Goal: Transaction & Acquisition: Purchase product/service

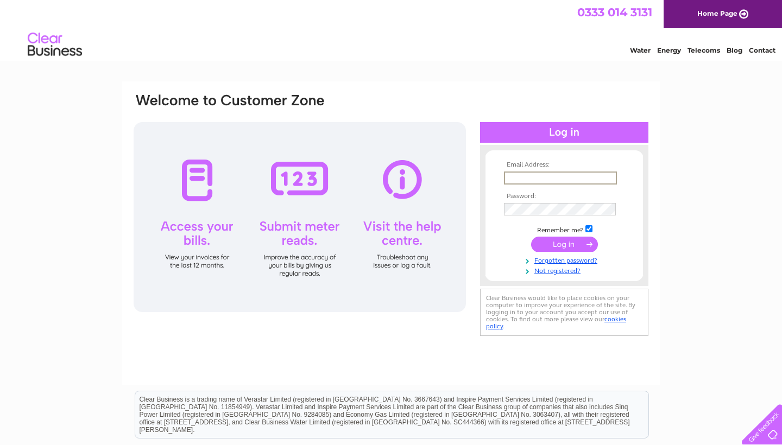
type input "lucy@lucymcgrathphotography.co.uk"
click at [564, 243] on input "submit" at bounding box center [564, 244] width 67 height 15
click at [551, 238] on input "submit" at bounding box center [564, 244] width 67 height 15
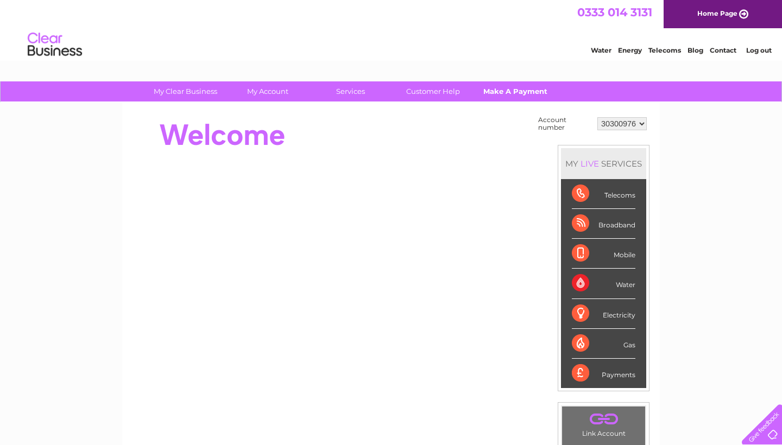
click at [504, 88] on link "Make A Payment" at bounding box center [516, 91] width 90 height 20
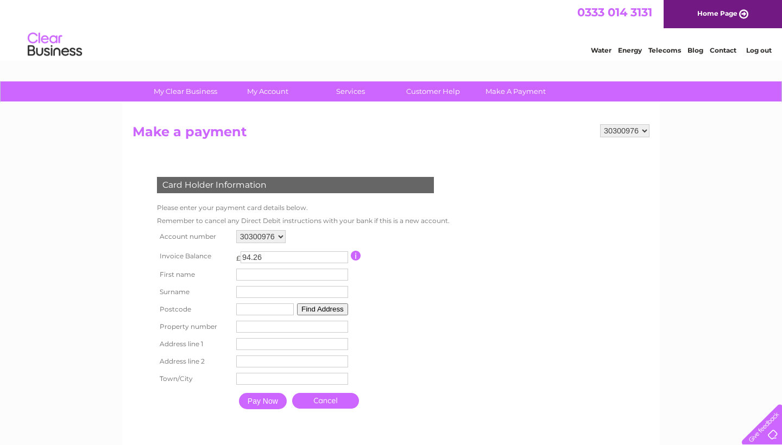
click at [252, 279] on td "First name" at bounding box center [291, 274] width 117 height 17
type input "[PERSON_NAME]"
type input "BA14 9SL"
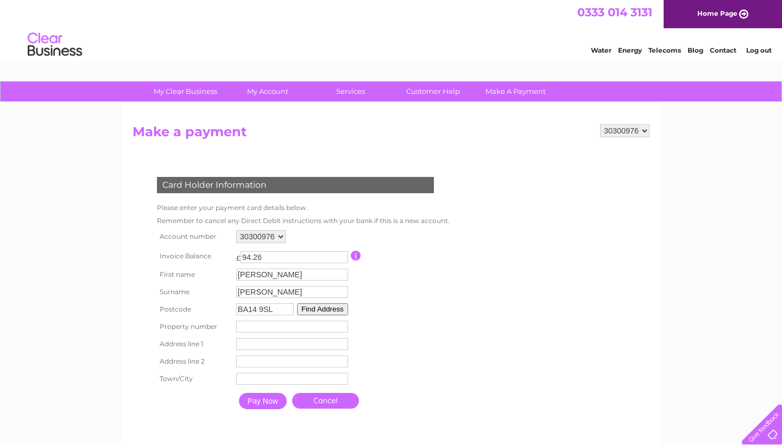
click at [255, 329] on input "number" at bounding box center [292, 327] width 112 height 12
type input "7"
drag, startPoint x: 276, startPoint y: 306, endPoint x: 236, endPoint y: 306, distance: 40.2
click at [234, 306] on tr "Postcode BA14 9SL Find Address" at bounding box center [300, 309] width 293 height 17
type input "BA14 9SL"
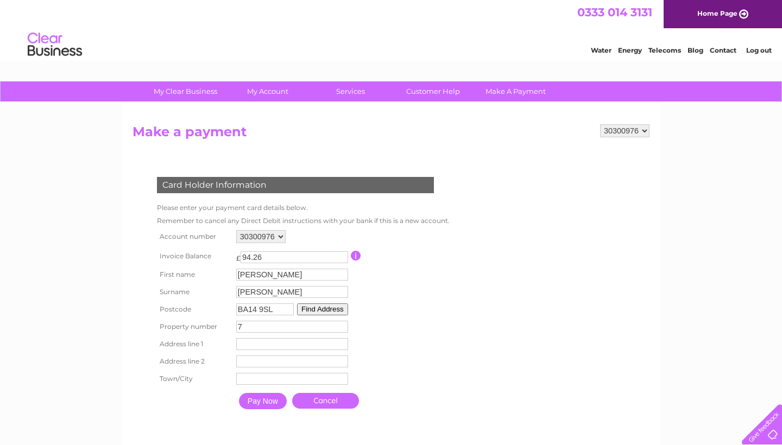
type input "7 Rambler Close"
type input "Trowbridge, Wiltshire"
click at [421, 368] on table "Account number 30300976 Invoice Balance £ 94.26 First name Lucy Surname 7" at bounding box center [300, 320] width 293 height 187
drag, startPoint x: 261, startPoint y: 404, endPoint x: 250, endPoint y: 347, distance: 58.0
click at [250, 347] on tbody "Account number 30300976 Invoice Balance £ 94.26 Lucy 7" at bounding box center [300, 320] width 293 height 187
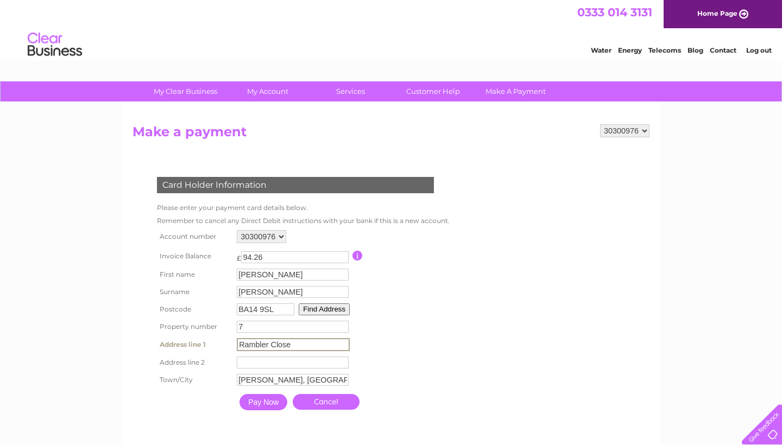
type input "Rambler Close"
click at [272, 404] on input "Pay Now" at bounding box center [263, 402] width 48 height 16
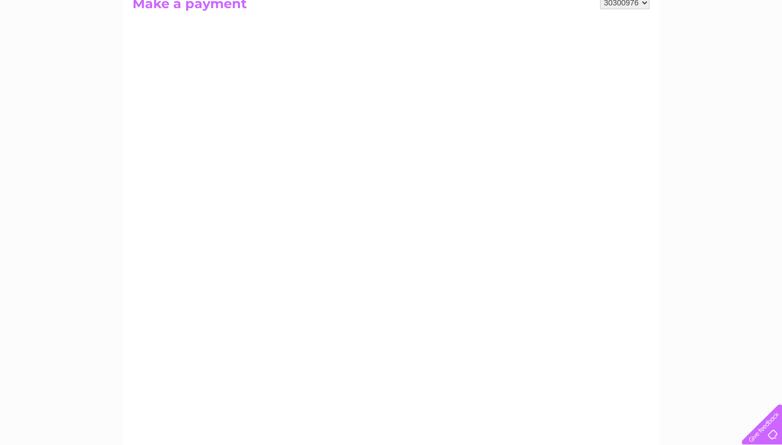
scroll to position [106, 0]
click at [735, 310] on div "My Clear Business Login Details My Details My Preferences Link Account My Accou…" at bounding box center [391, 356] width 782 height 760
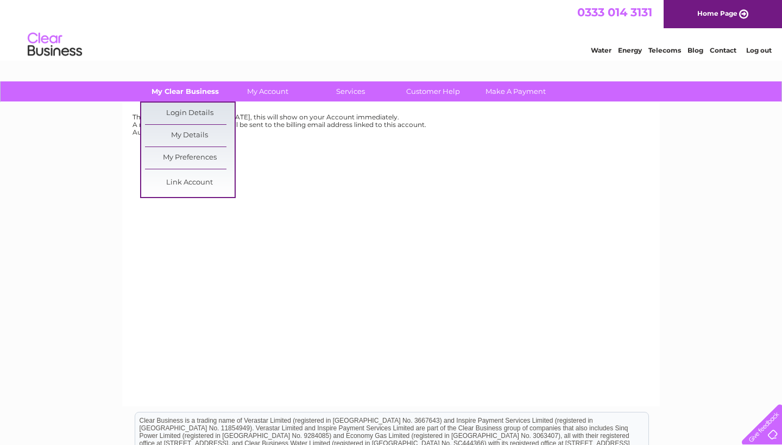
click at [181, 88] on link "My Clear Business" at bounding box center [186, 91] width 90 height 20
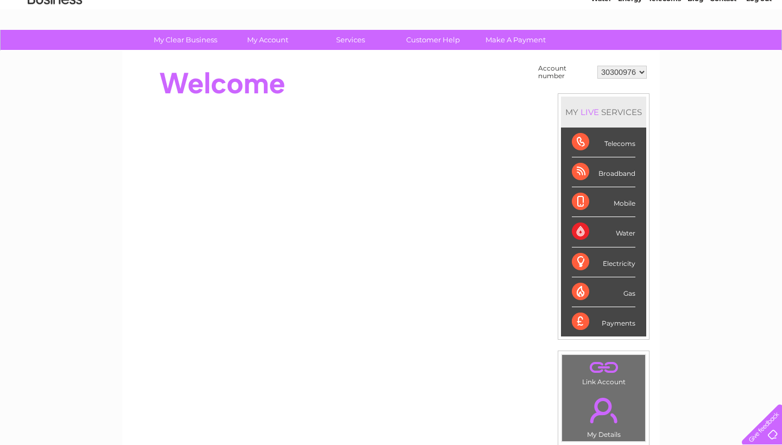
scroll to position [57, 0]
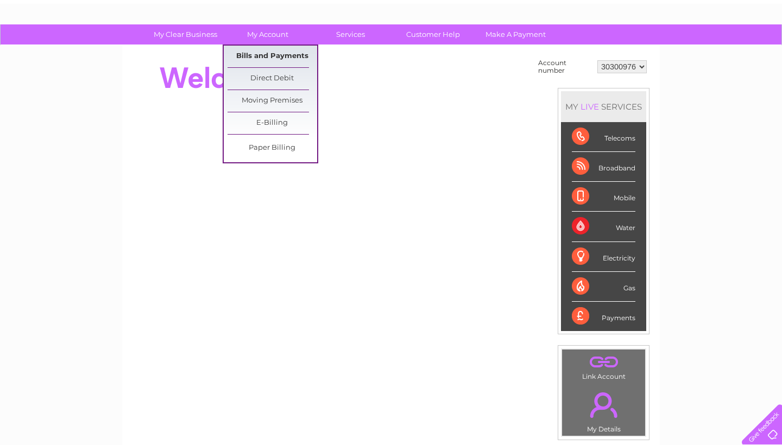
click at [271, 53] on link "Bills and Payments" at bounding box center [272, 57] width 90 height 22
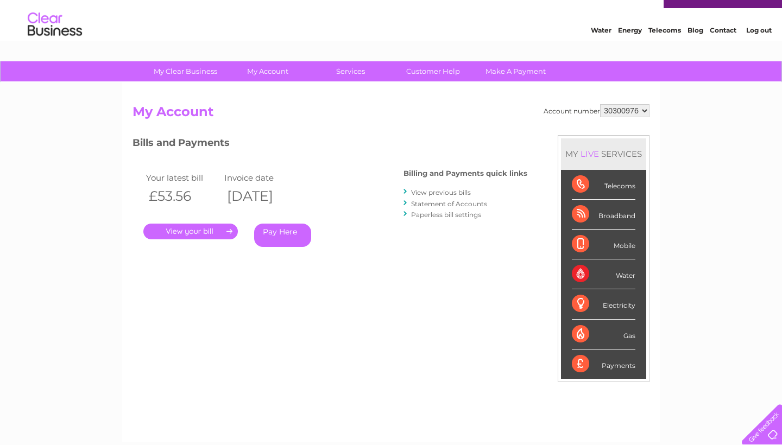
scroll to position [21, 0]
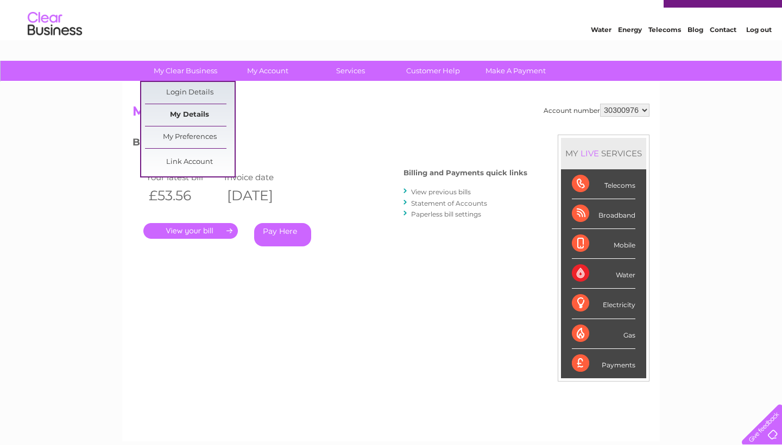
click at [194, 116] on link "My Details" at bounding box center [190, 115] width 90 height 22
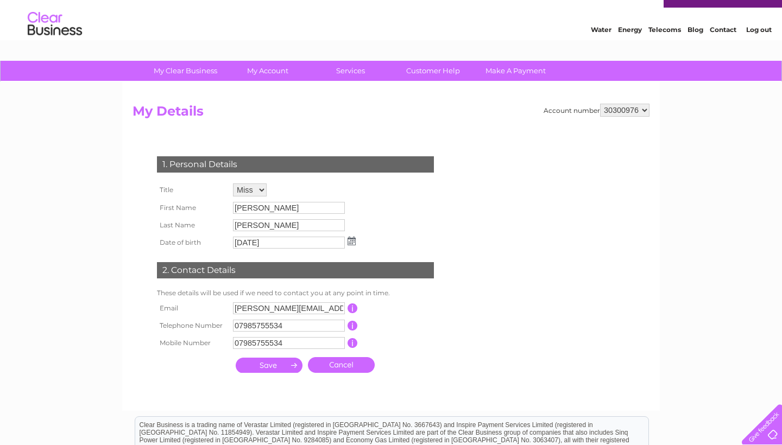
scroll to position [22, 0]
